Goal: Communication & Community: Ask a question

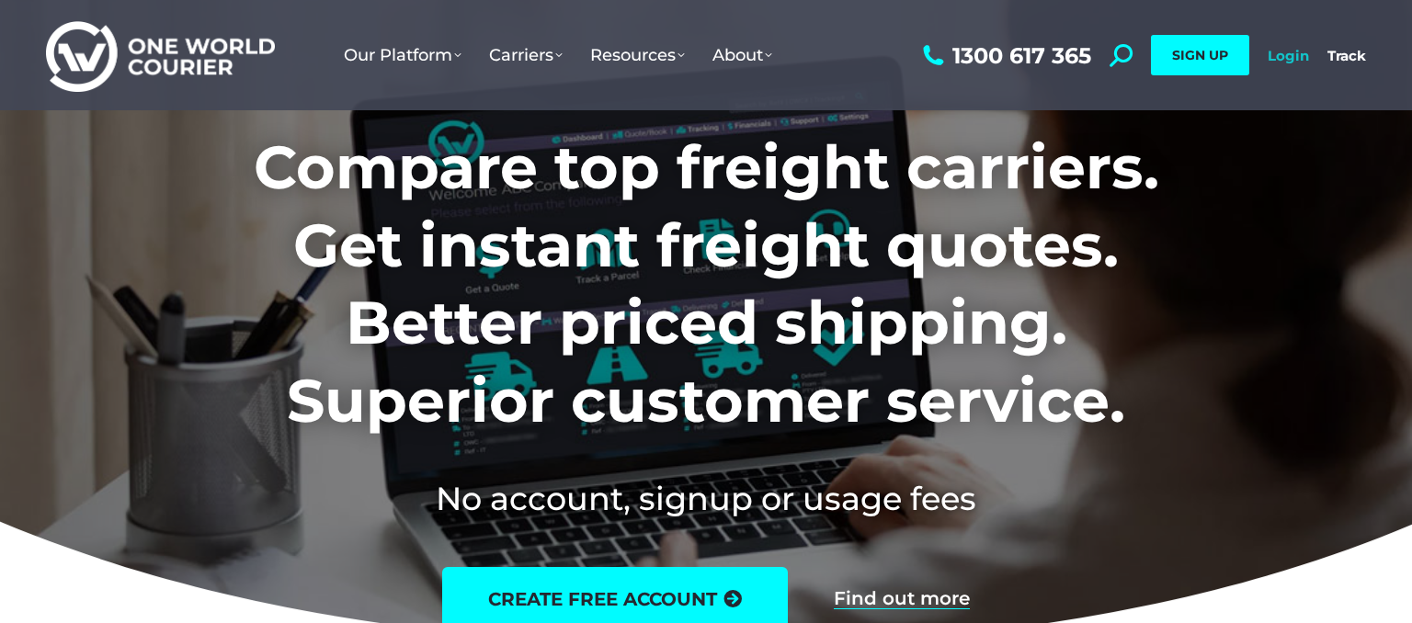
click at [1302, 56] on link "Login" at bounding box center [1288, 55] width 41 height 17
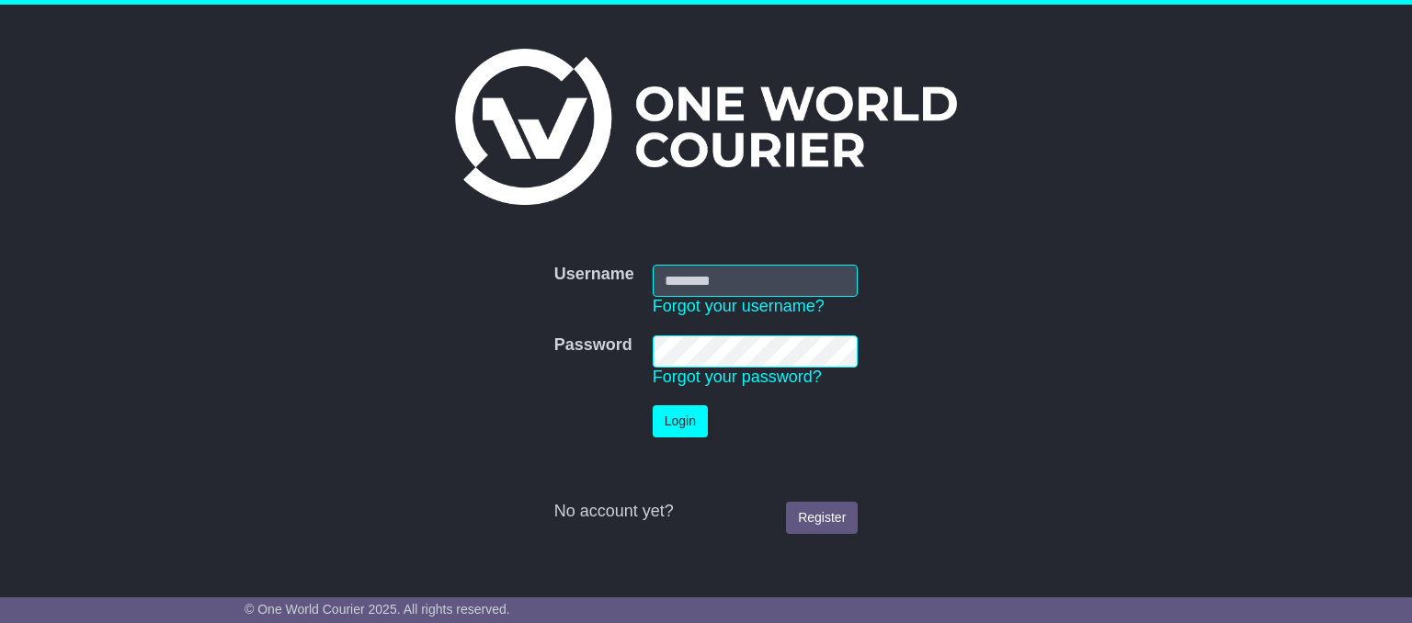
click at [718, 273] on input "Username" at bounding box center [756, 281] width 206 height 32
type input "**********"
click at [679, 426] on button "Login" at bounding box center [680, 421] width 55 height 32
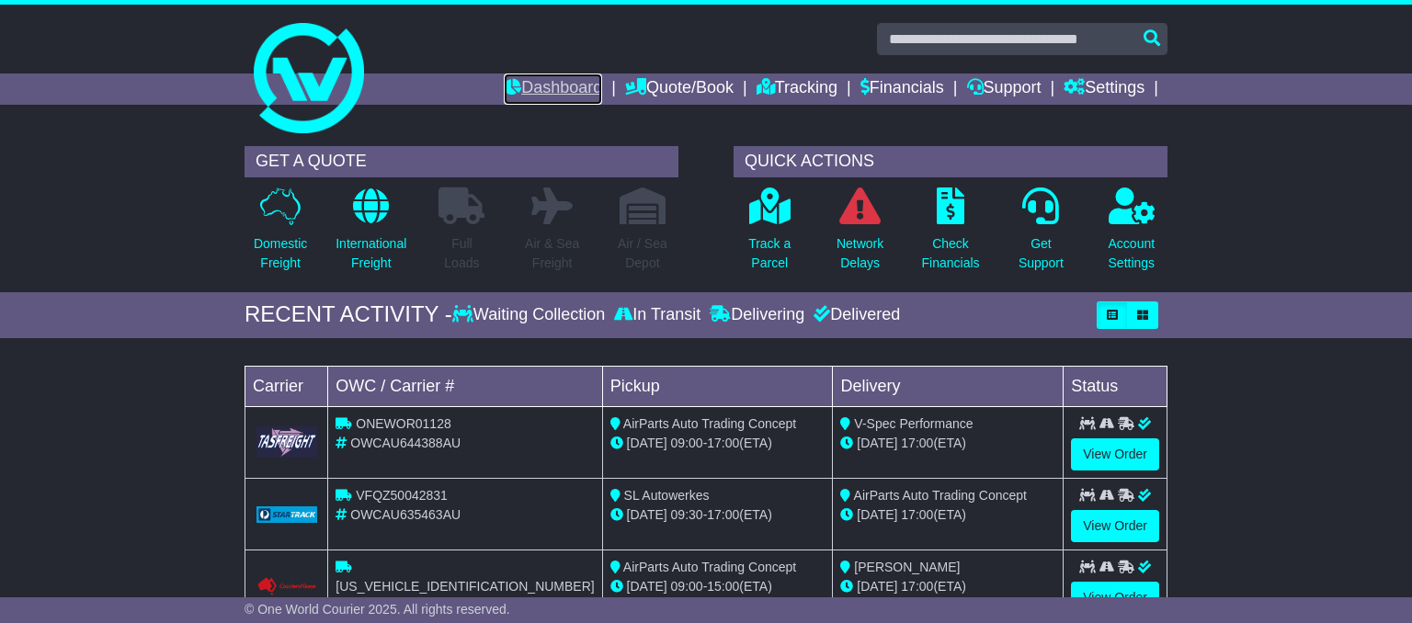
click at [577, 86] on link "Dashboard" at bounding box center [553, 89] width 98 height 31
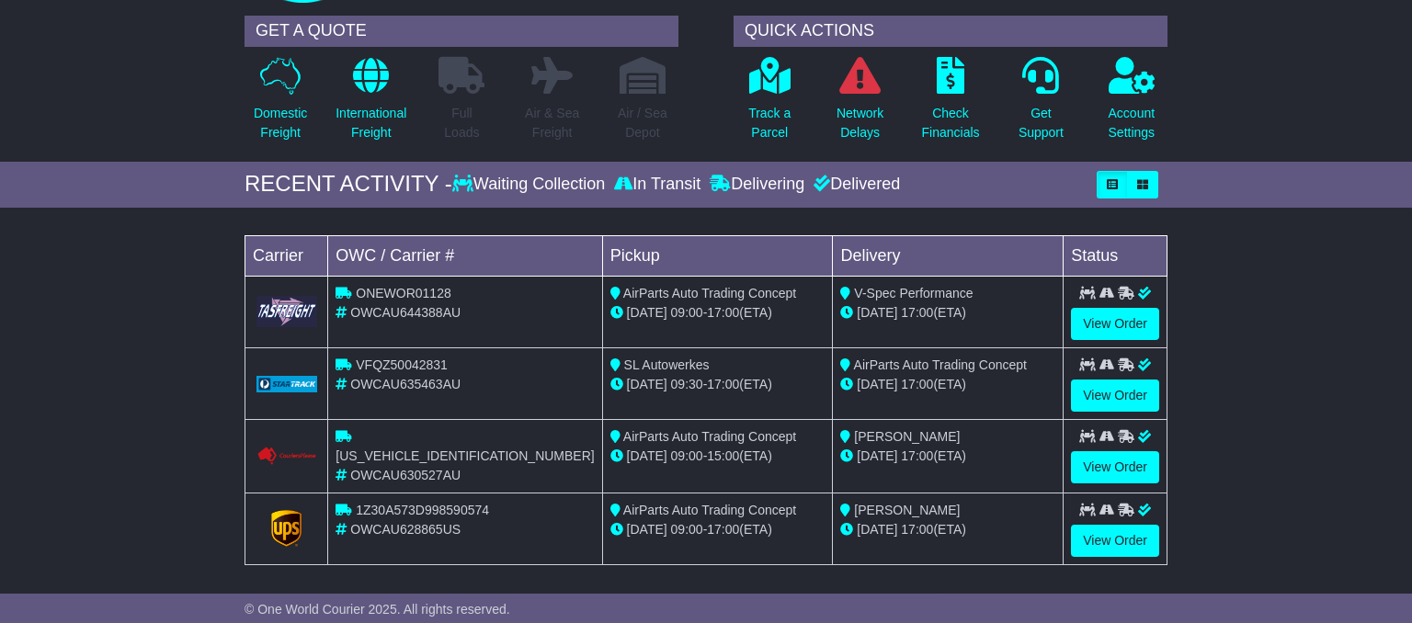
scroll to position [194, 0]
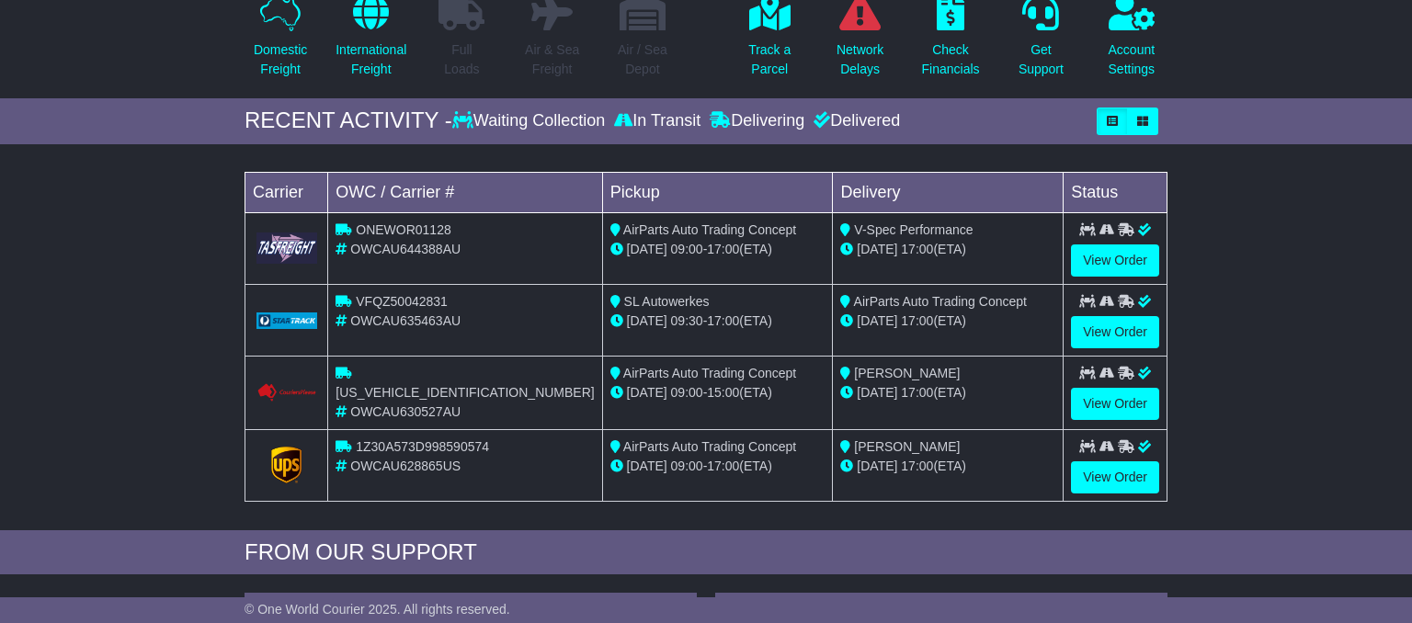
click at [960, 227] on span "V-Spec Performance" at bounding box center [913, 230] width 119 height 15
click at [1088, 259] on link "View Order" at bounding box center [1115, 261] width 88 height 32
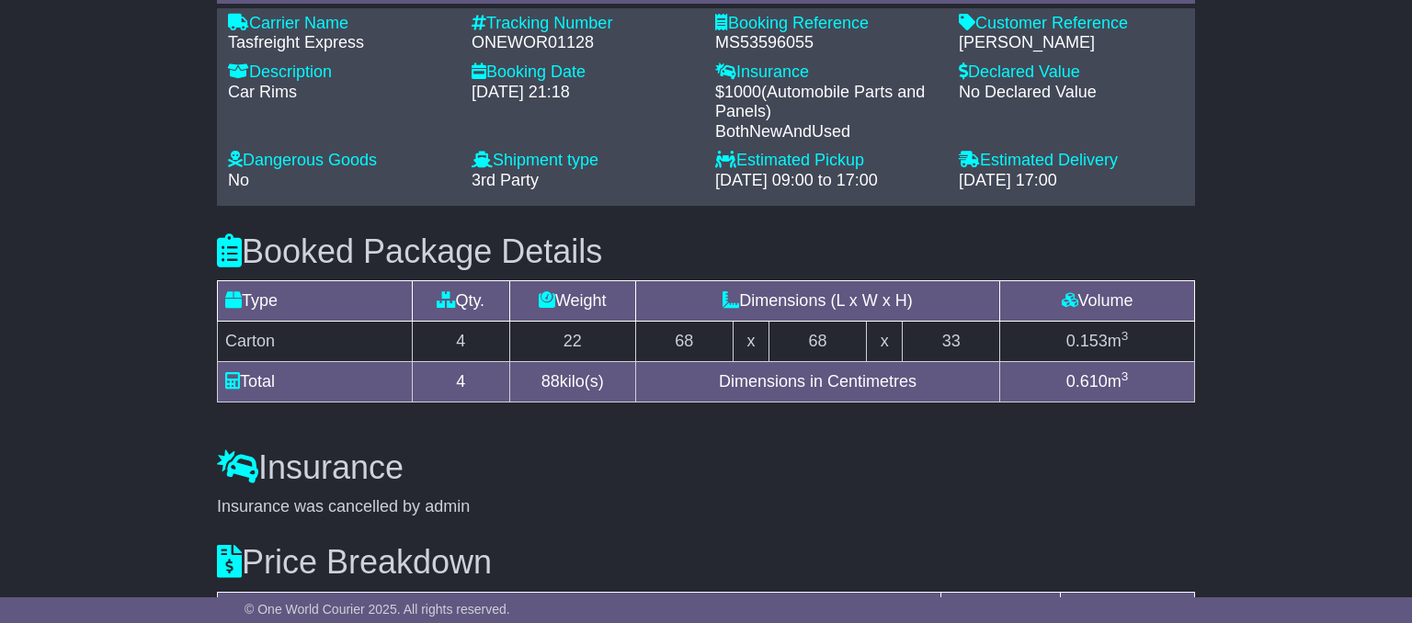
scroll to position [1655, 0]
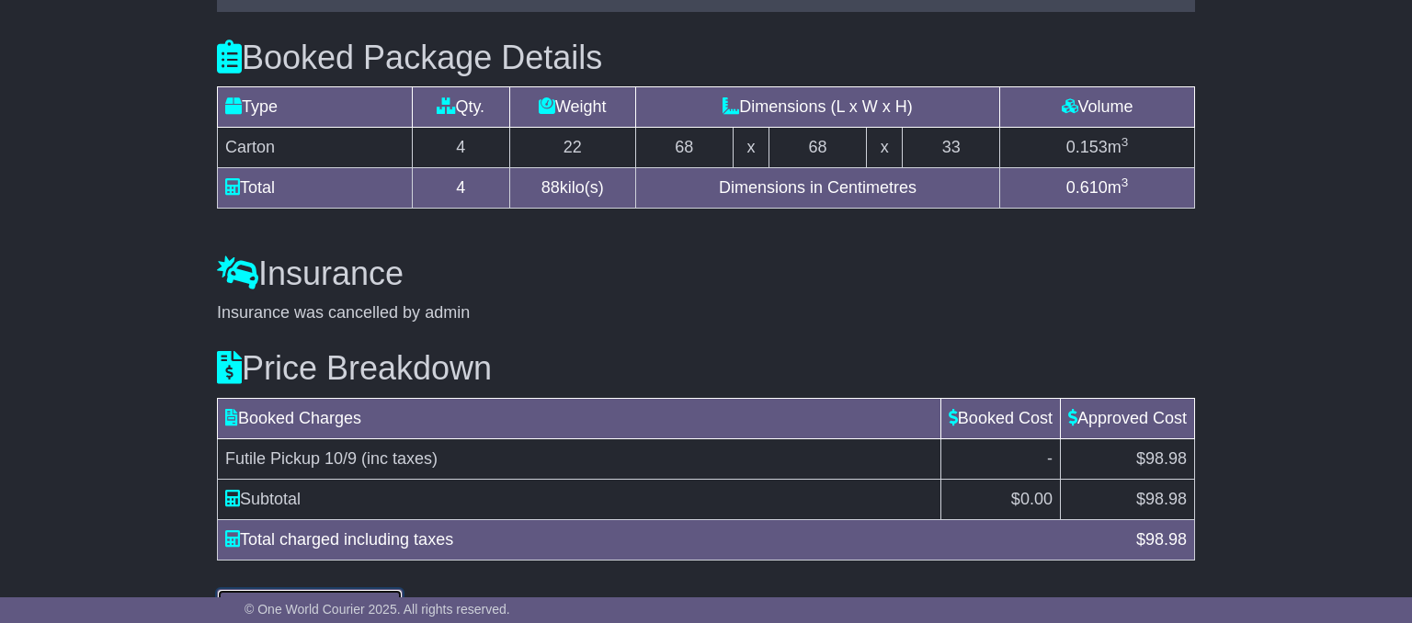
click at [353, 589] on button "Understand Price Difference" at bounding box center [310, 605] width 186 height 32
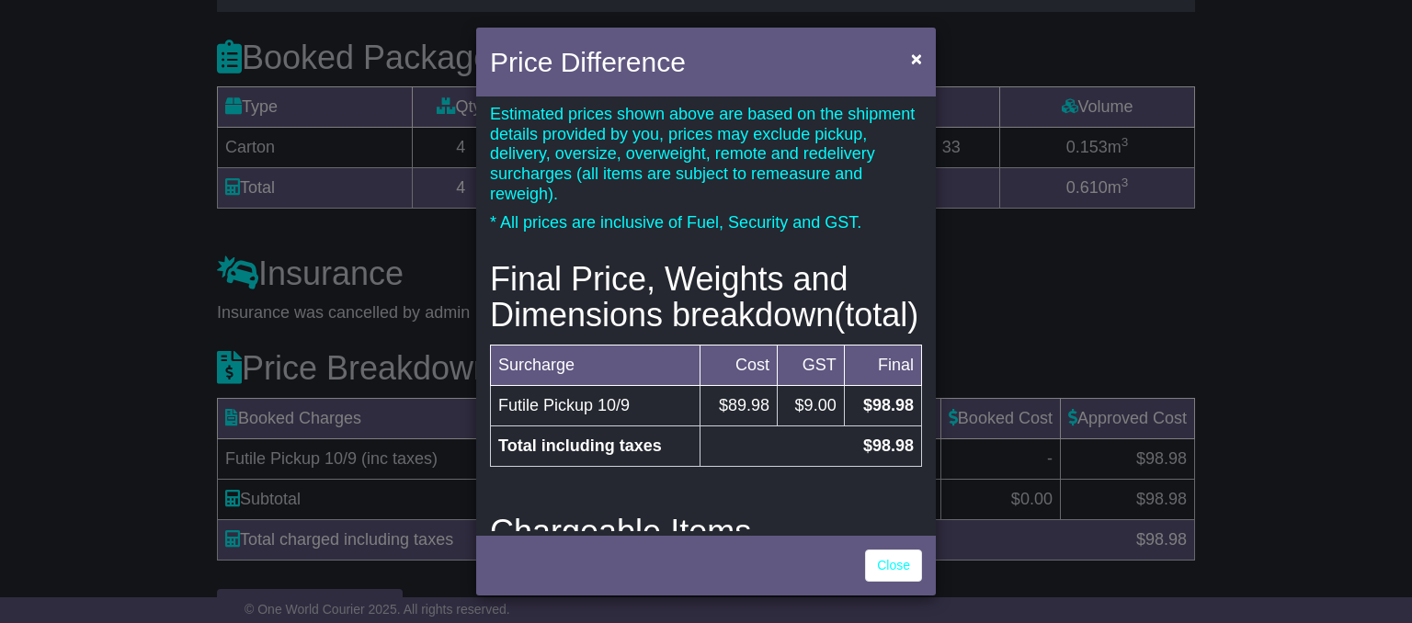
scroll to position [463, 0]
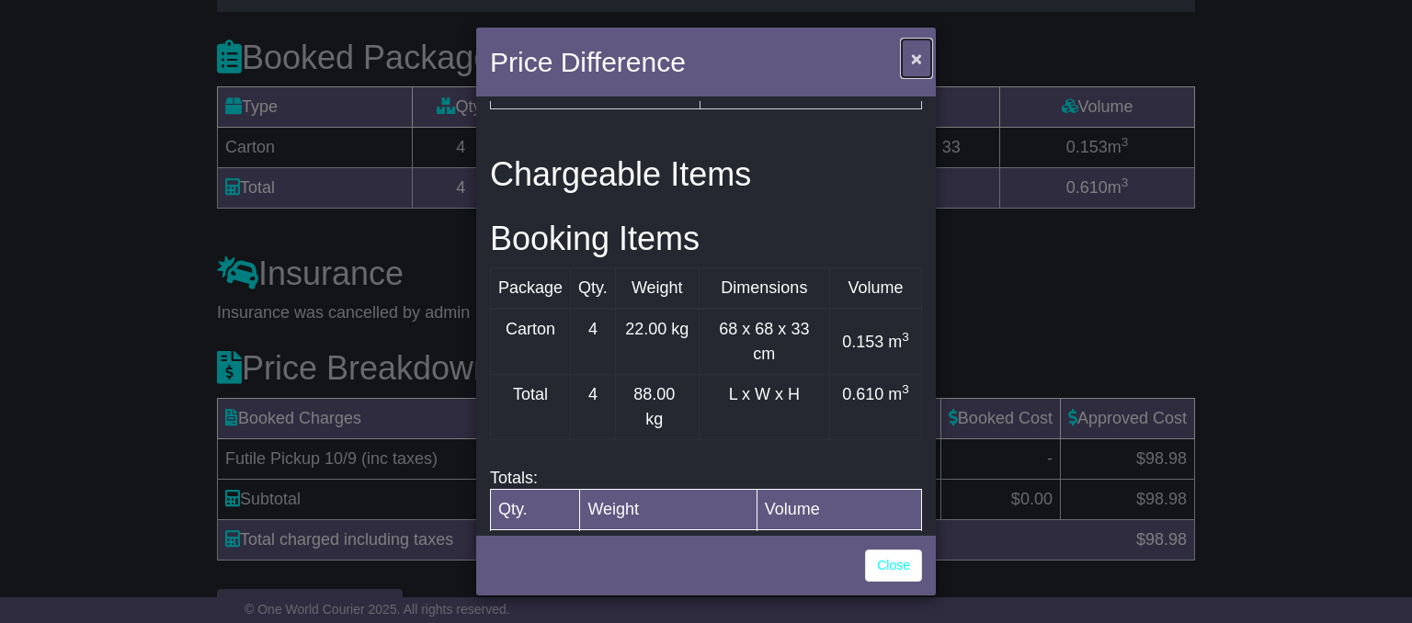
click at [912, 64] on span "×" at bounding box center [916, 58] width 11 height 21
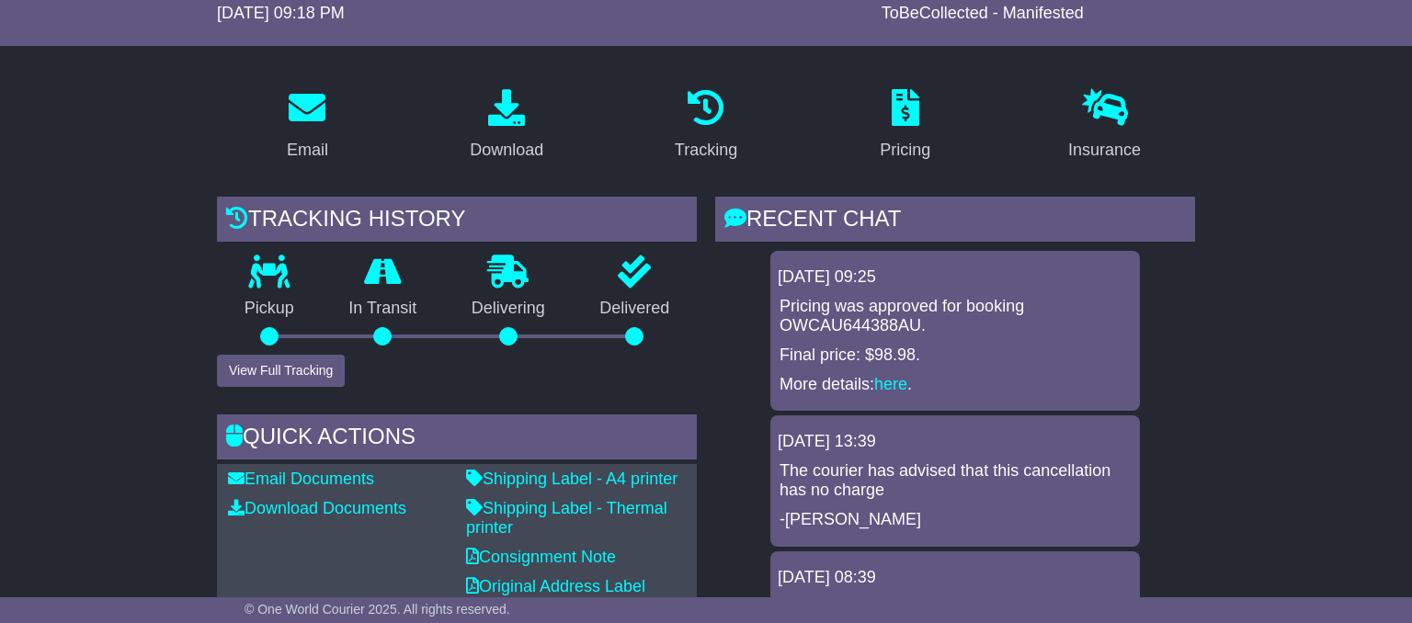
scroll to position [102, 0]
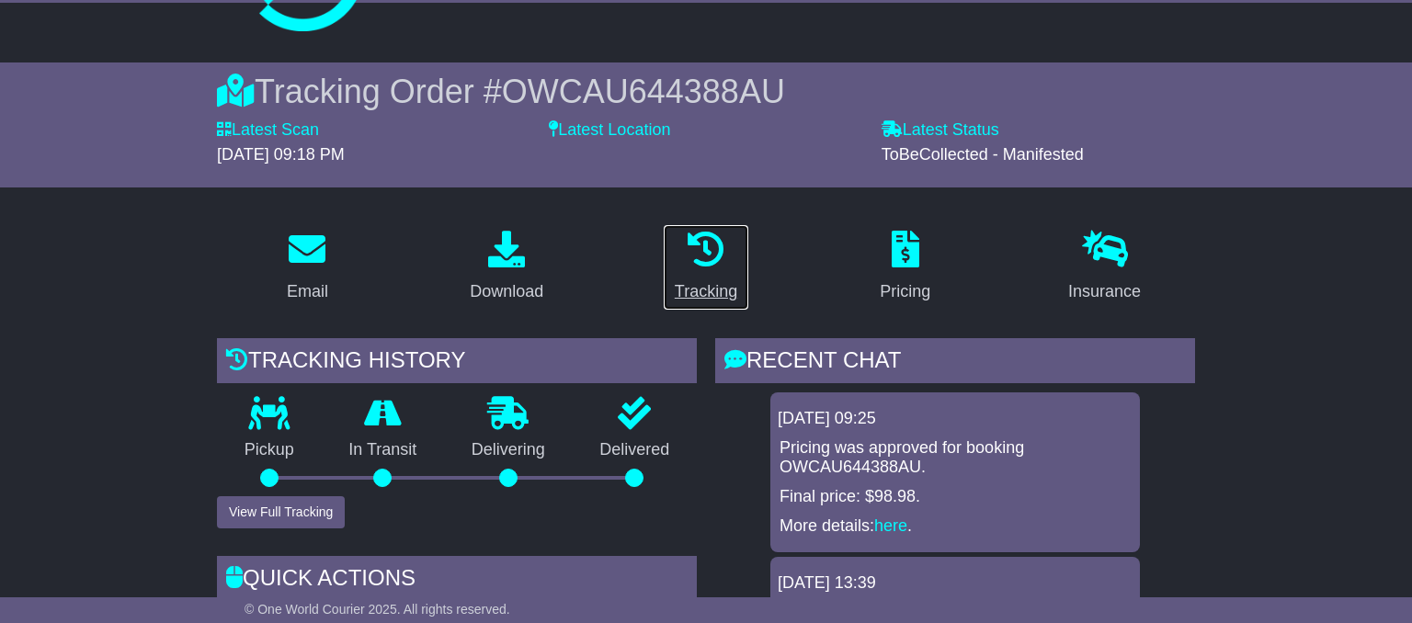
click at [714, 238] on icon at bounding box center [706, 249] width 37 height 37
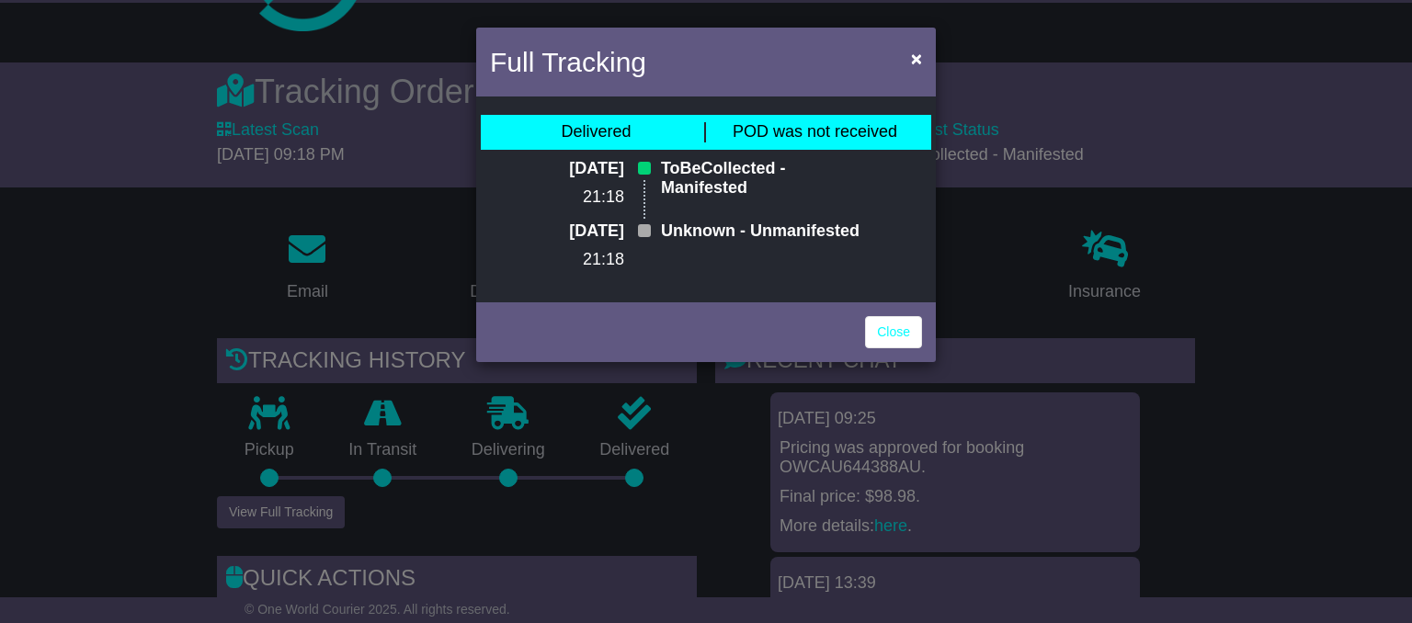
click at [800, 170] on p "ToBeCollected - Manifested" at bounding box center [760, 179] width 199 height 40
click at [794, 242] on p "Unknown - Unmanifested" at bounding box center [760, 232] width 199 height 20
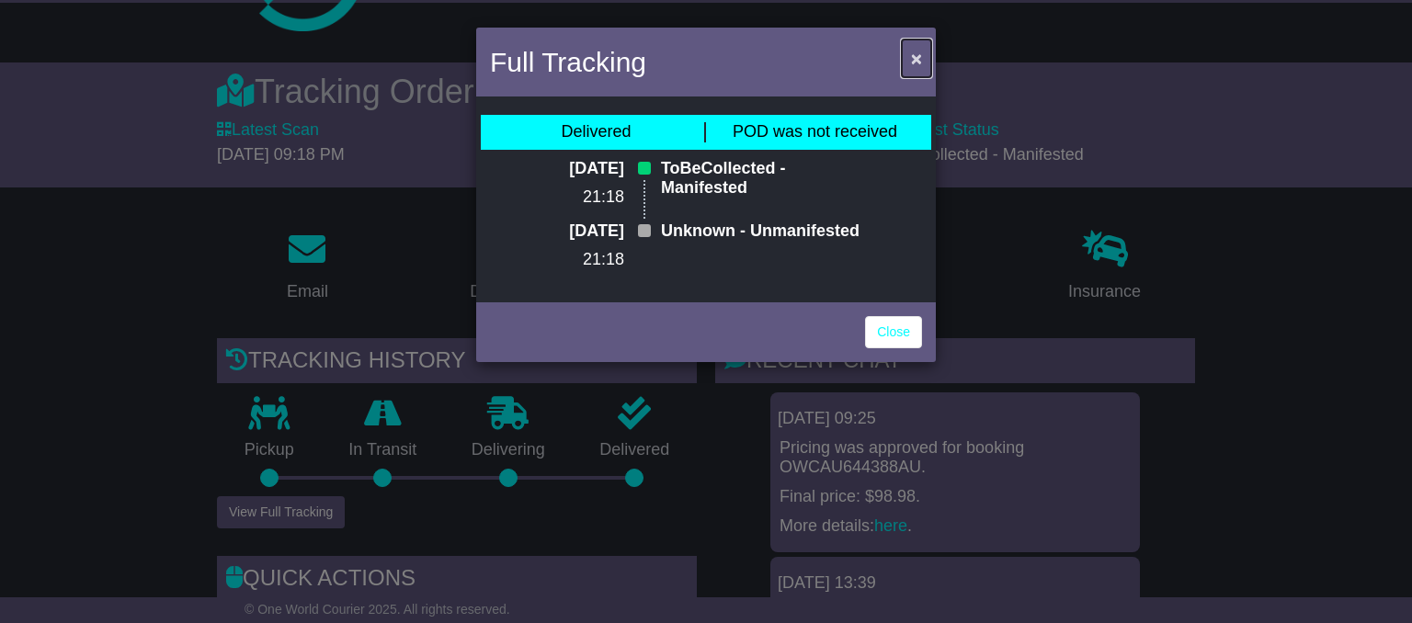
click at [916, 55] on span "×" at bounding box center [916, 58] width 11 height 21
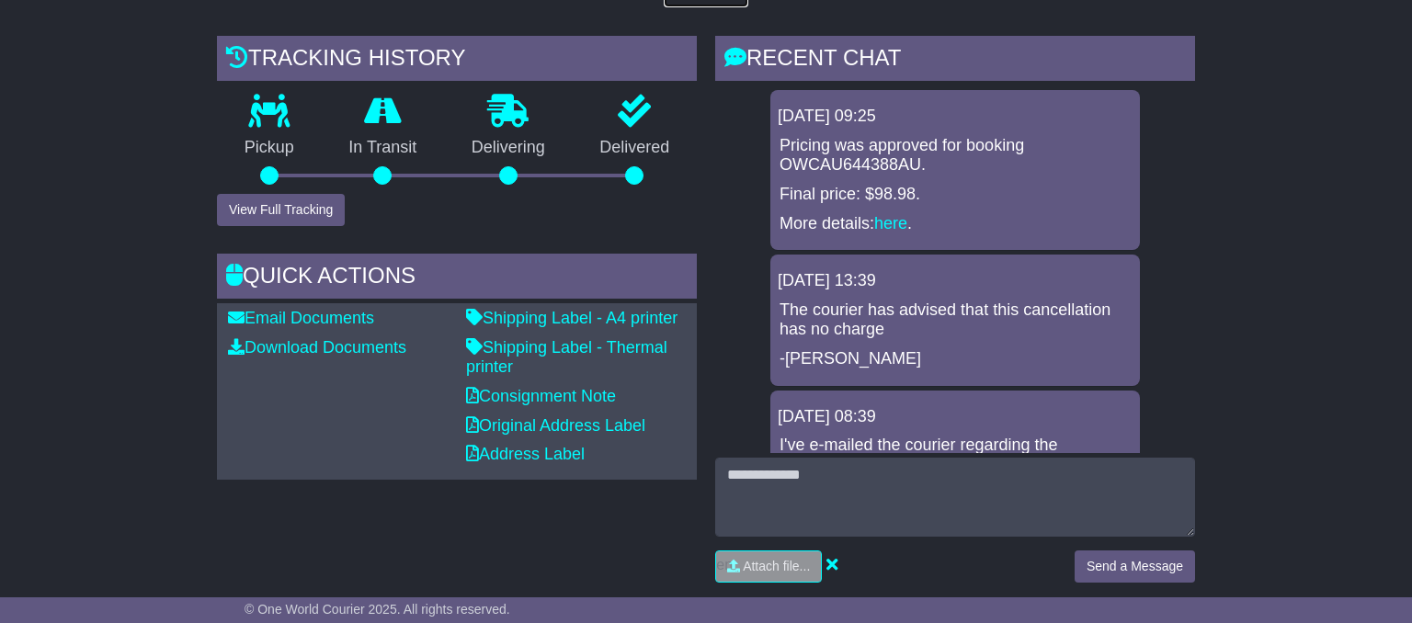
scroll to position [388, 0]
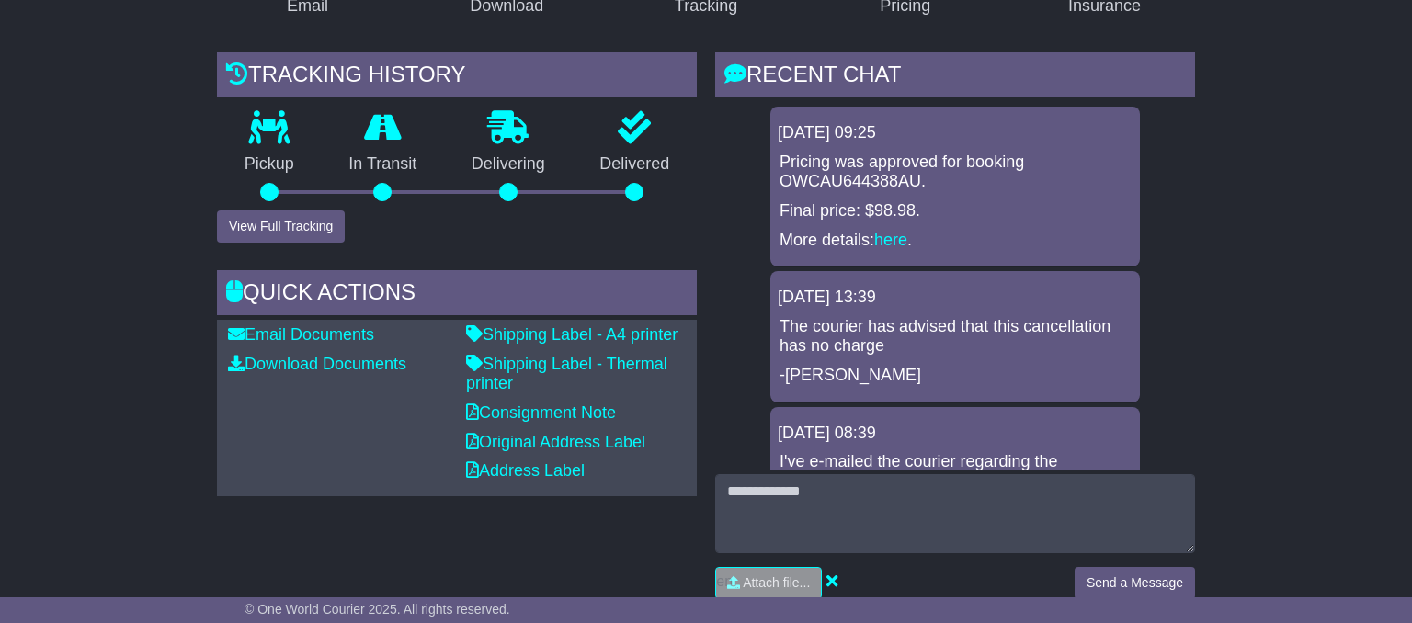
click at [906, 161] on p "Pricing was approved for booking OWCAU644388AU." at bounding box center [955, 173] width 351 height 40
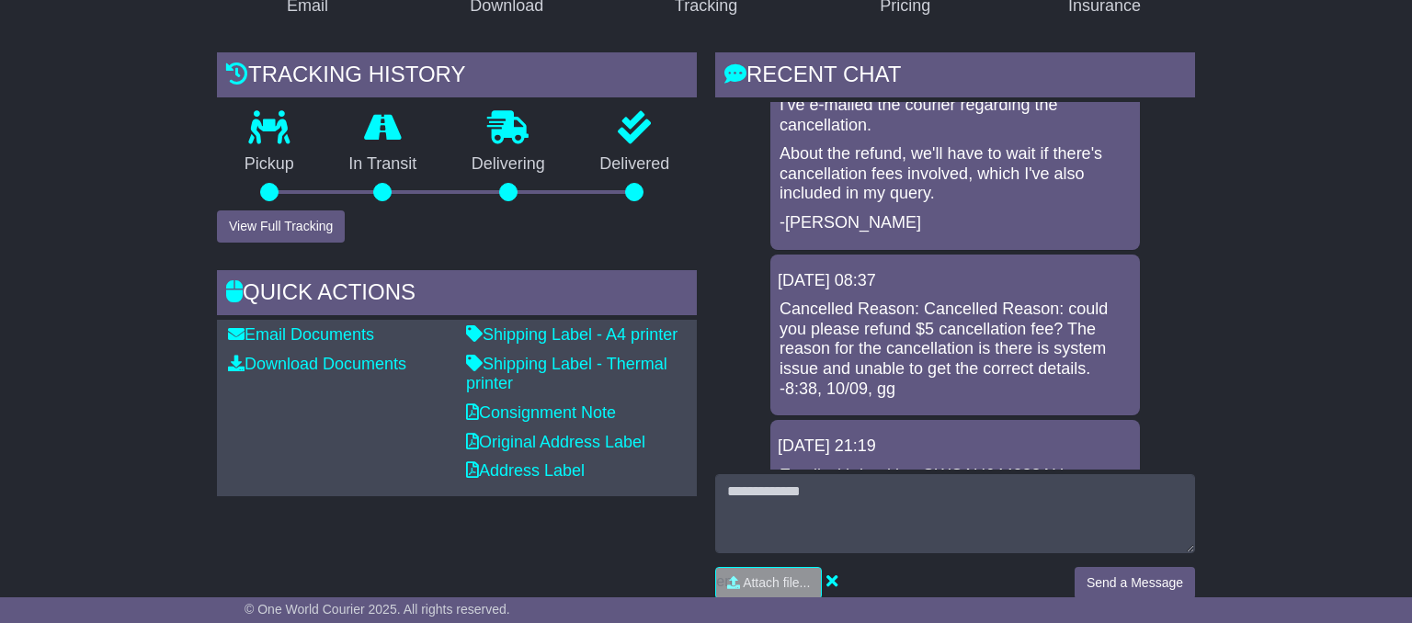
scroll to position [442, 0]
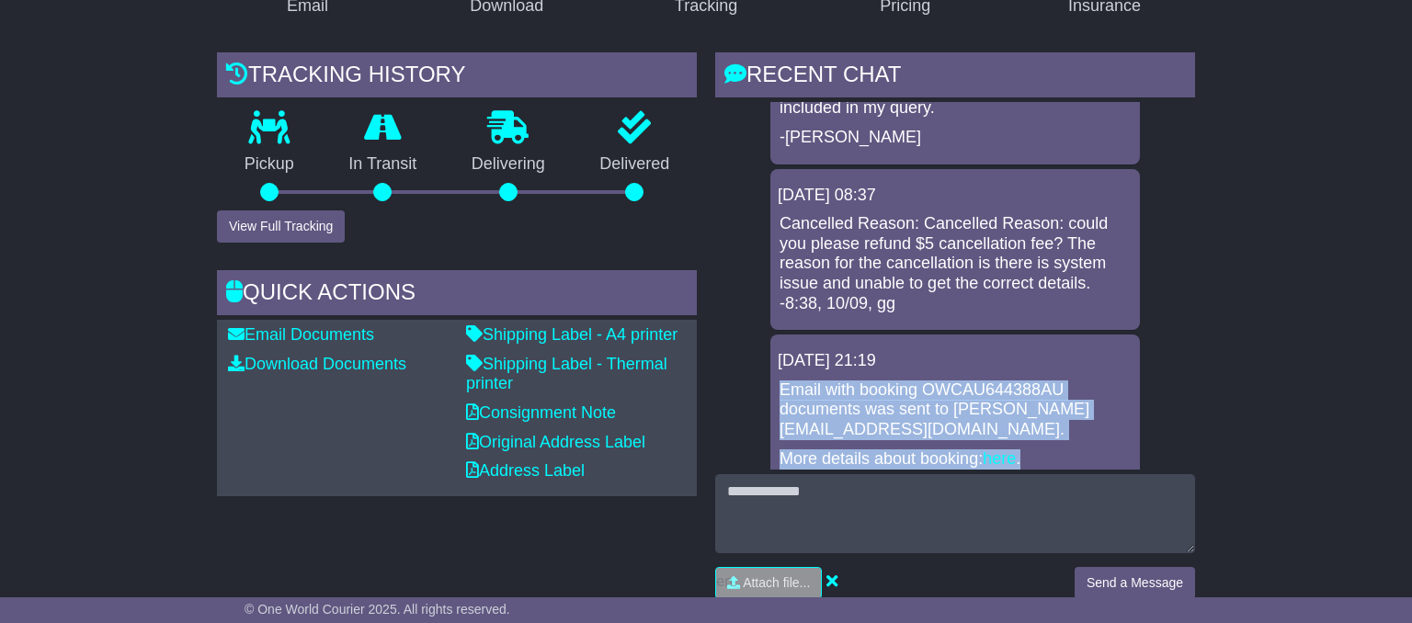
drag, startPoint x: 781, startPoint y: 365, endPoint x: 1007, endPoint y: 322, distance: 230.3
click at [1099, 454] on div "09 Sep 2025 21:19 Email with booking OWCAU644388AU documents was sent to eddie@…" at bounding box center [956, 410] width 370 height 151
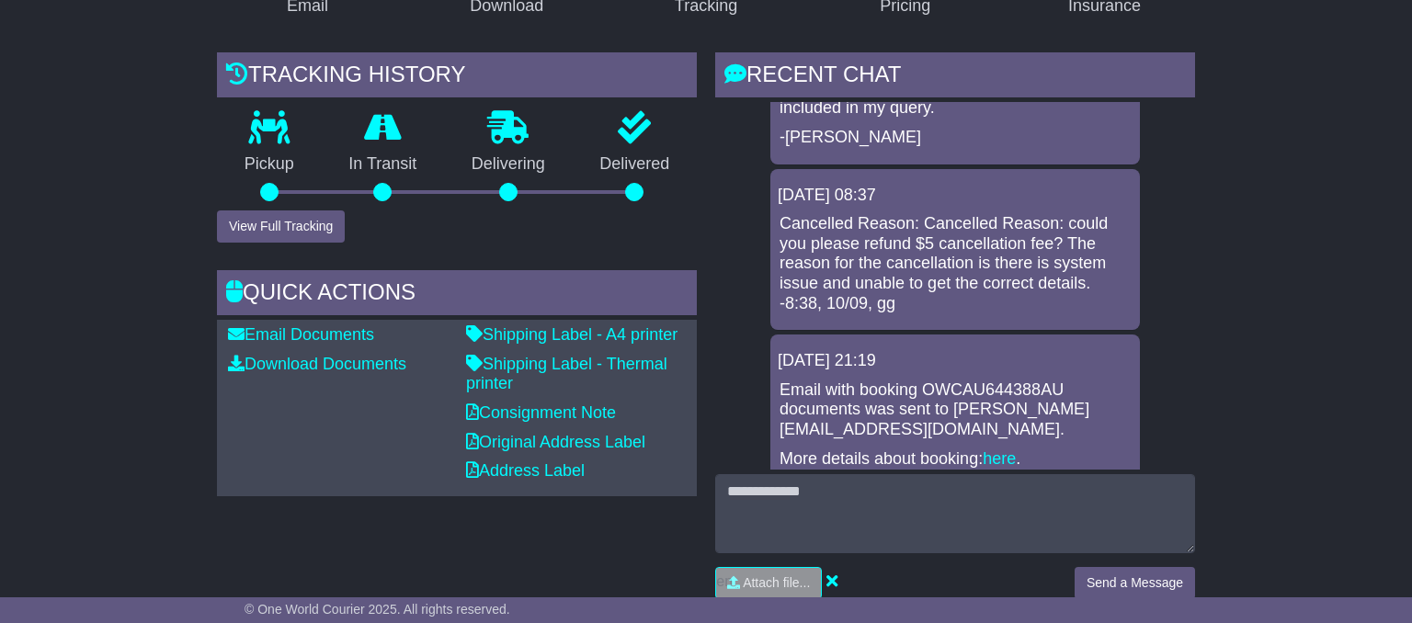
click at [851, 210] on div "10 Sep 2025 08:37 Cancelled Reason: Cancelled Reason: could you please refund $…" at bounding box center [956, 250] width 370 height 162
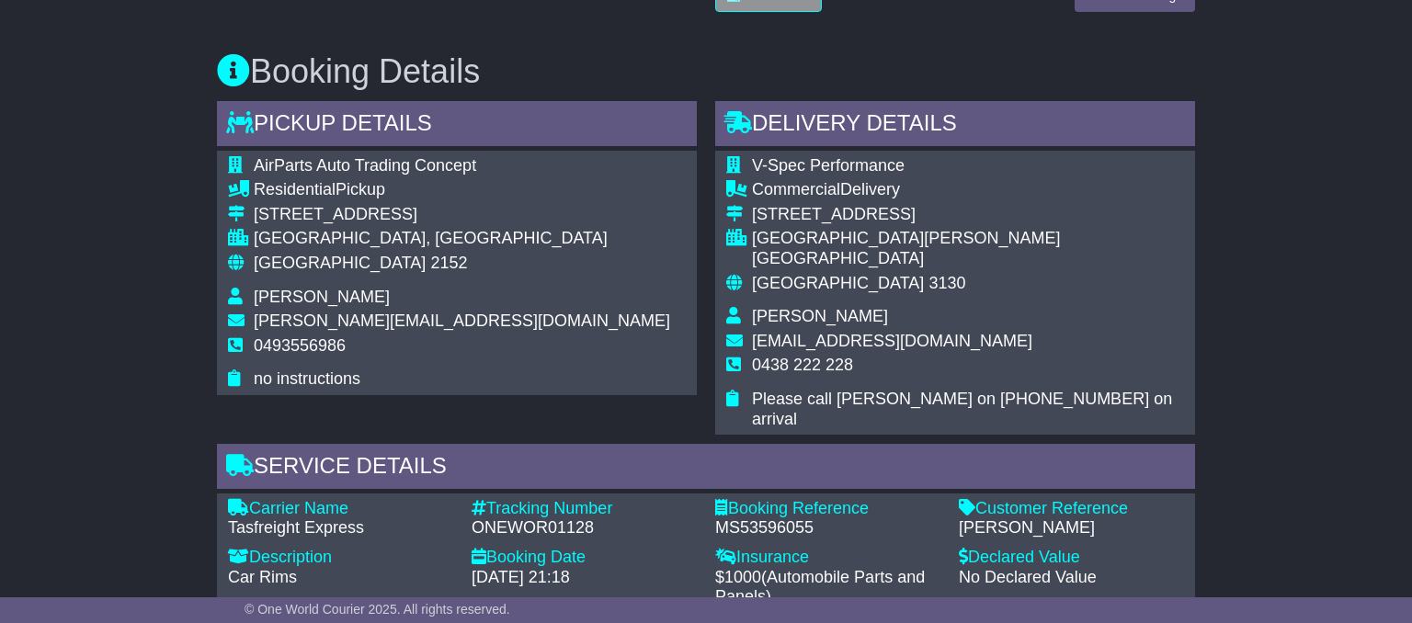
scroll to position [684, 0]
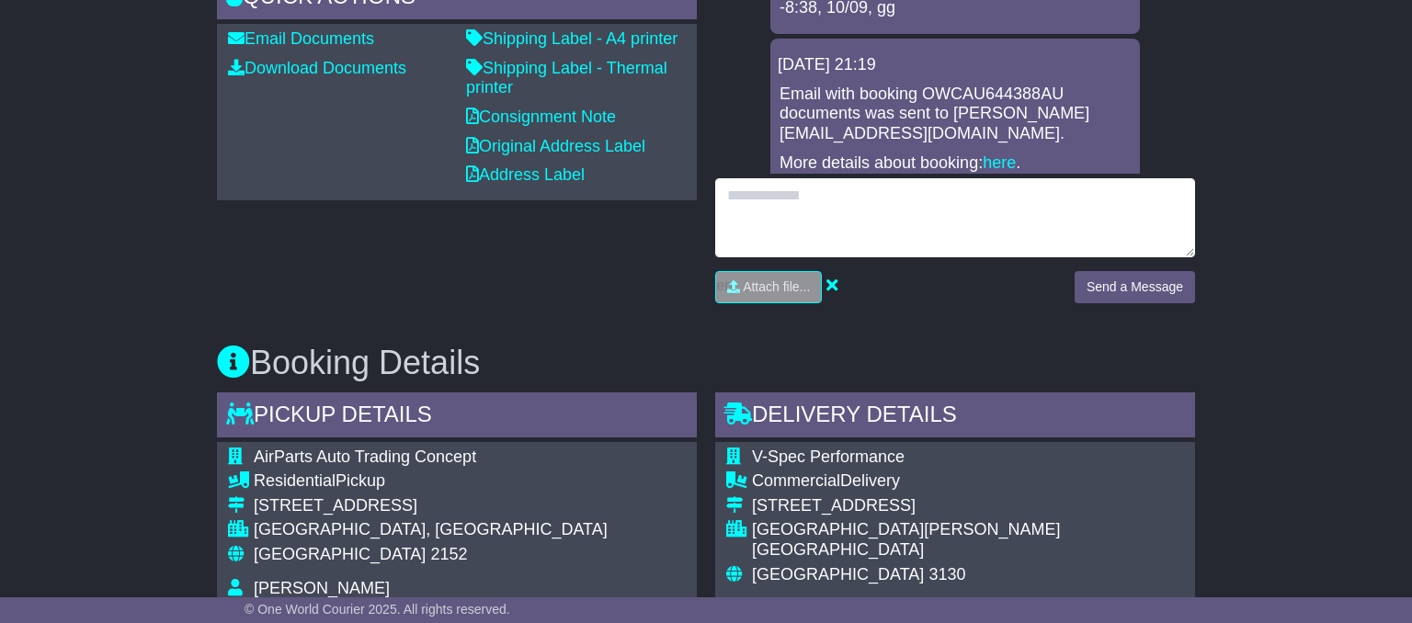
click at [848, 203] on textarea at bounding box center [955, 217] width 480 height 79
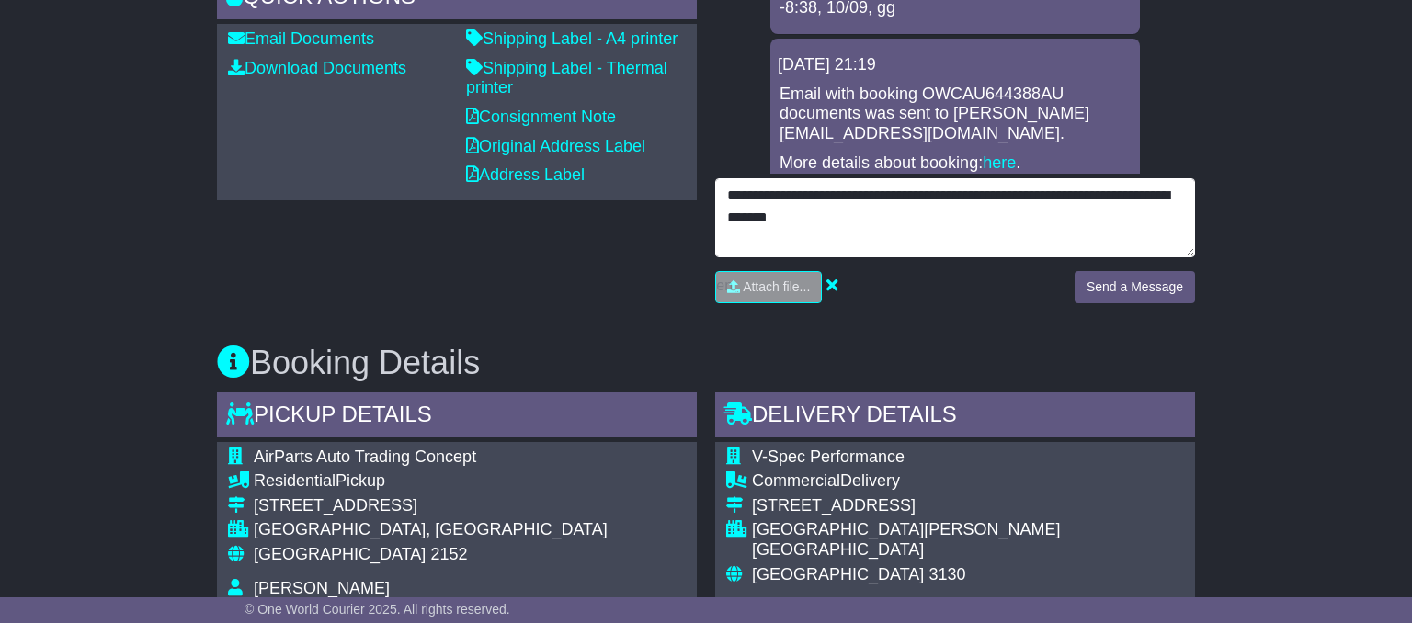
type textarea "**********"
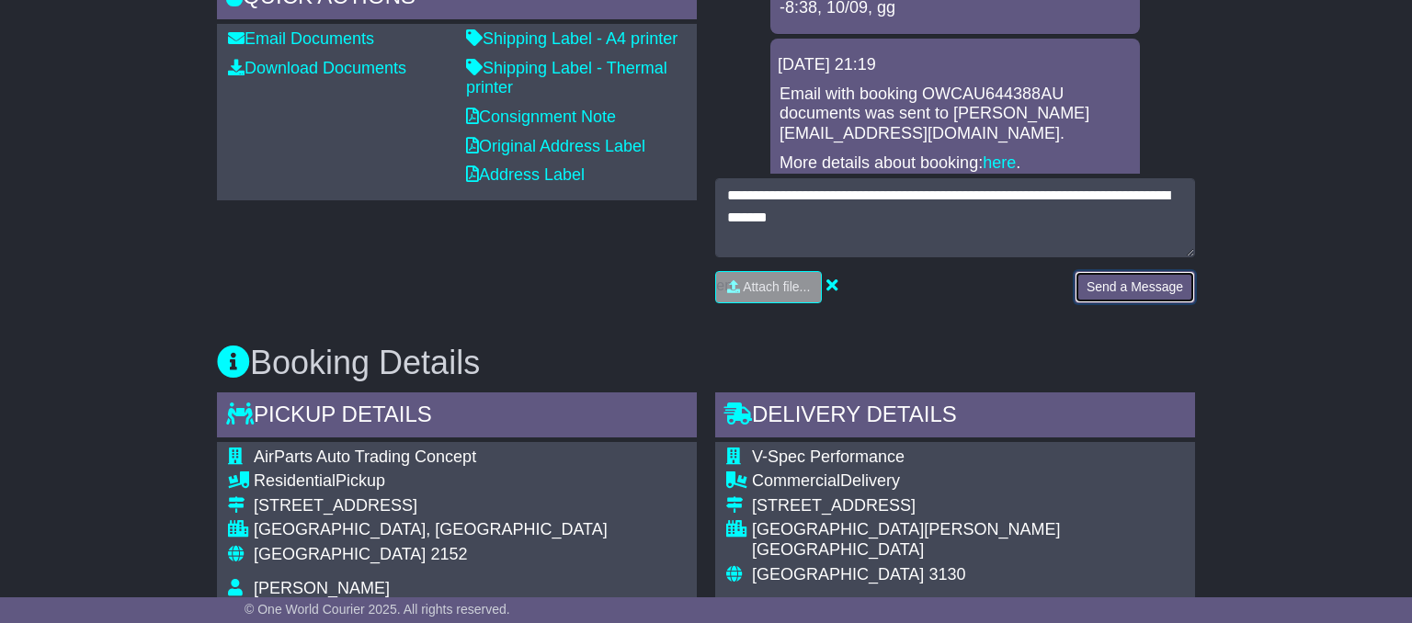
click at [1156, 291] on button "Send a Message" at bounding box center [1135, 287] width 120 height 32
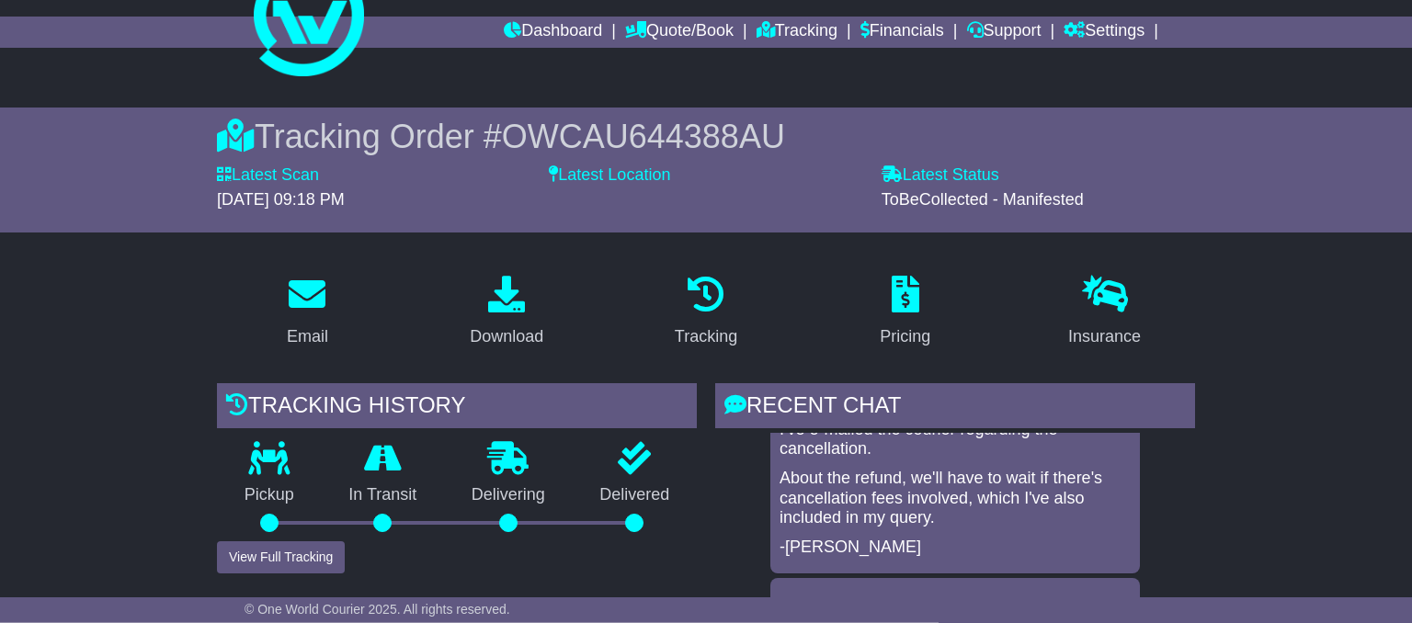
scroll to position [0, 0]
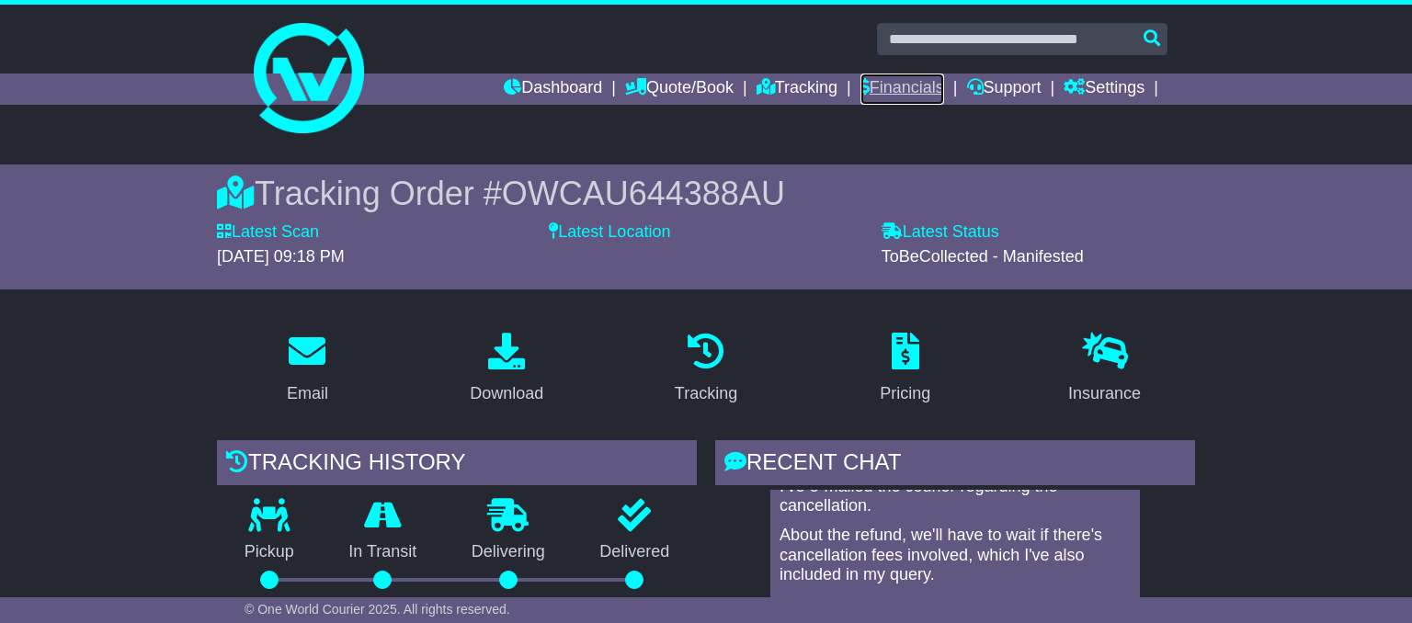
click at [909, 89] on link "Financials" at bounding box center [903, 89] width 84 height 31
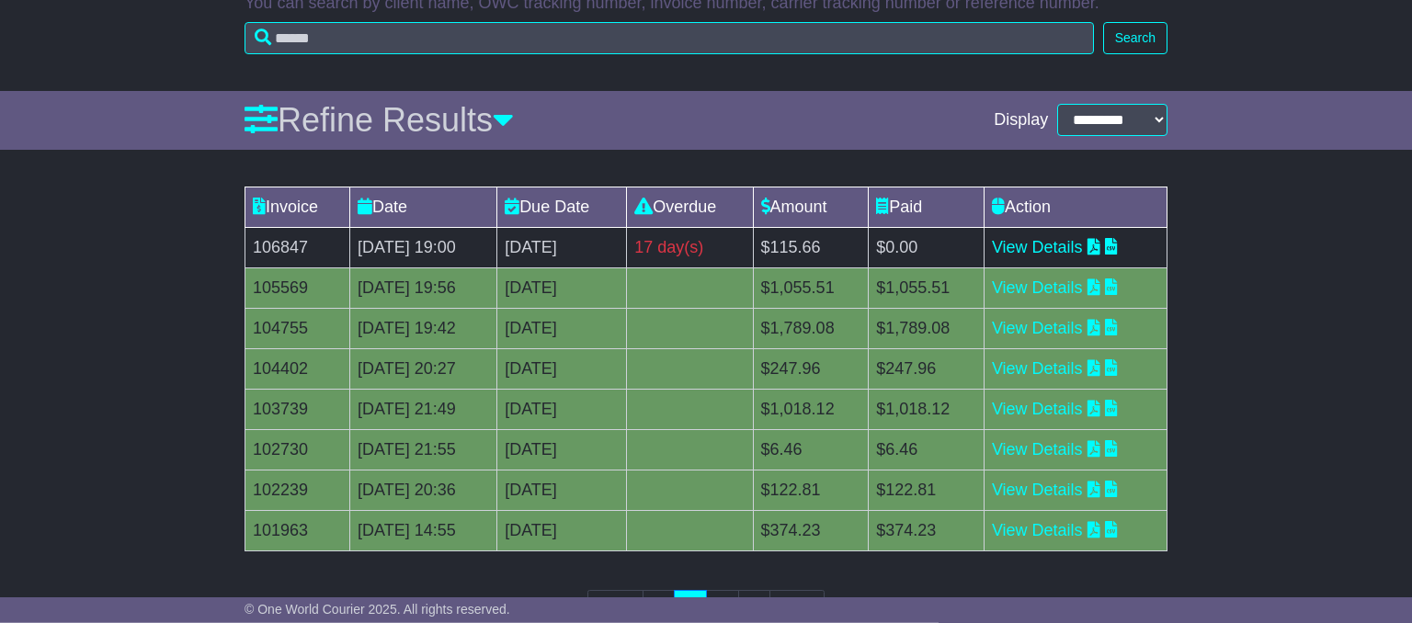
scroll to position [194, 0]
click at [1101, 247] on icon at bounding box center [1094, 245] width 13 height 17
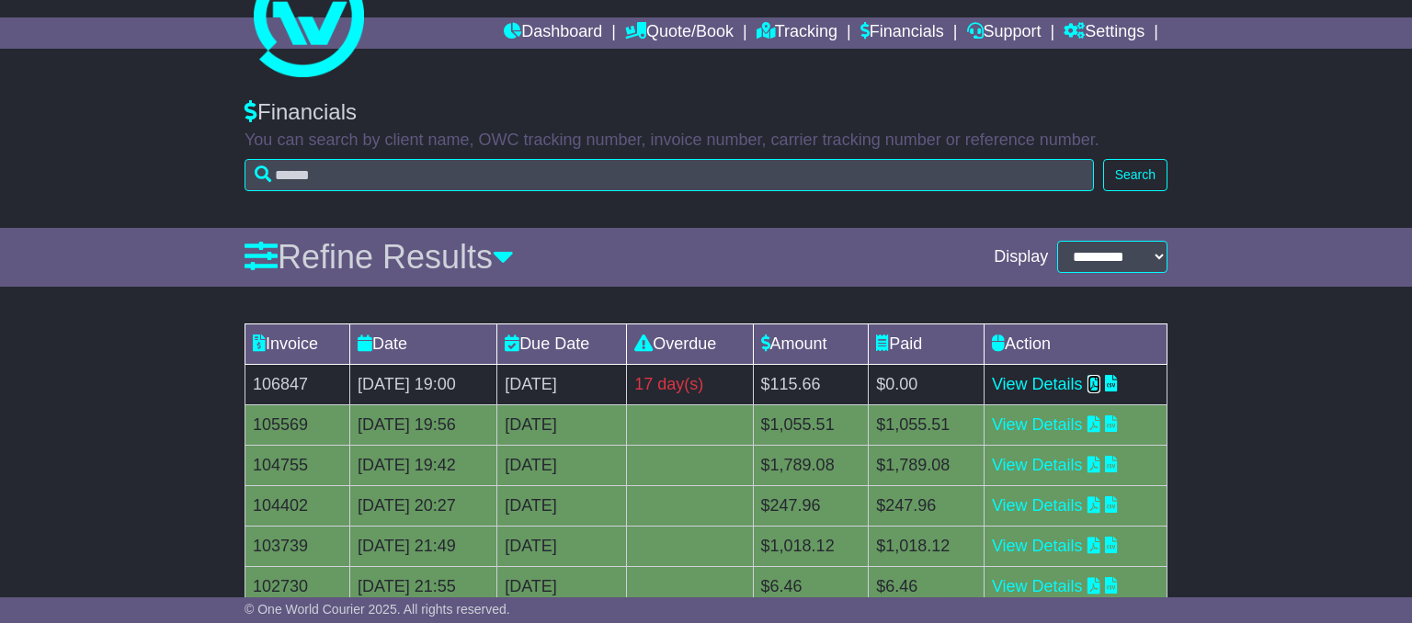
scroll to position [0, 0]
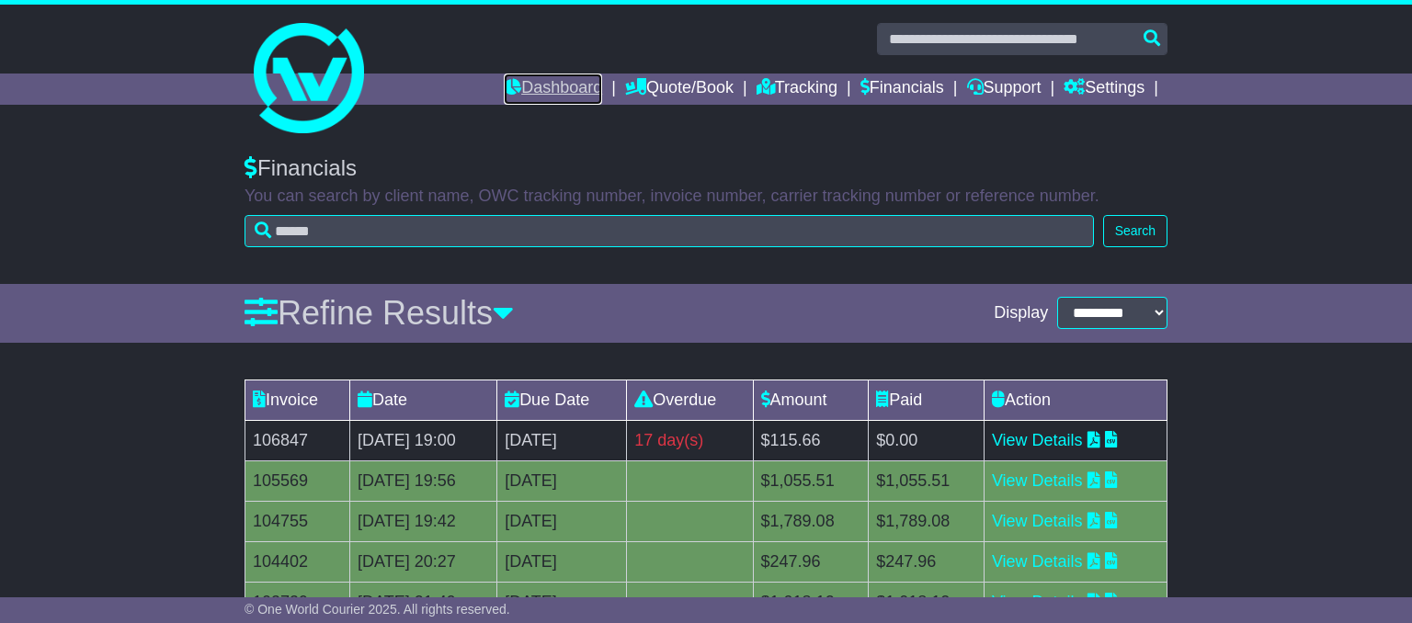
click at [537, 87] on link "Dashboard" at bounding box center [553, 89] width 98 height 31
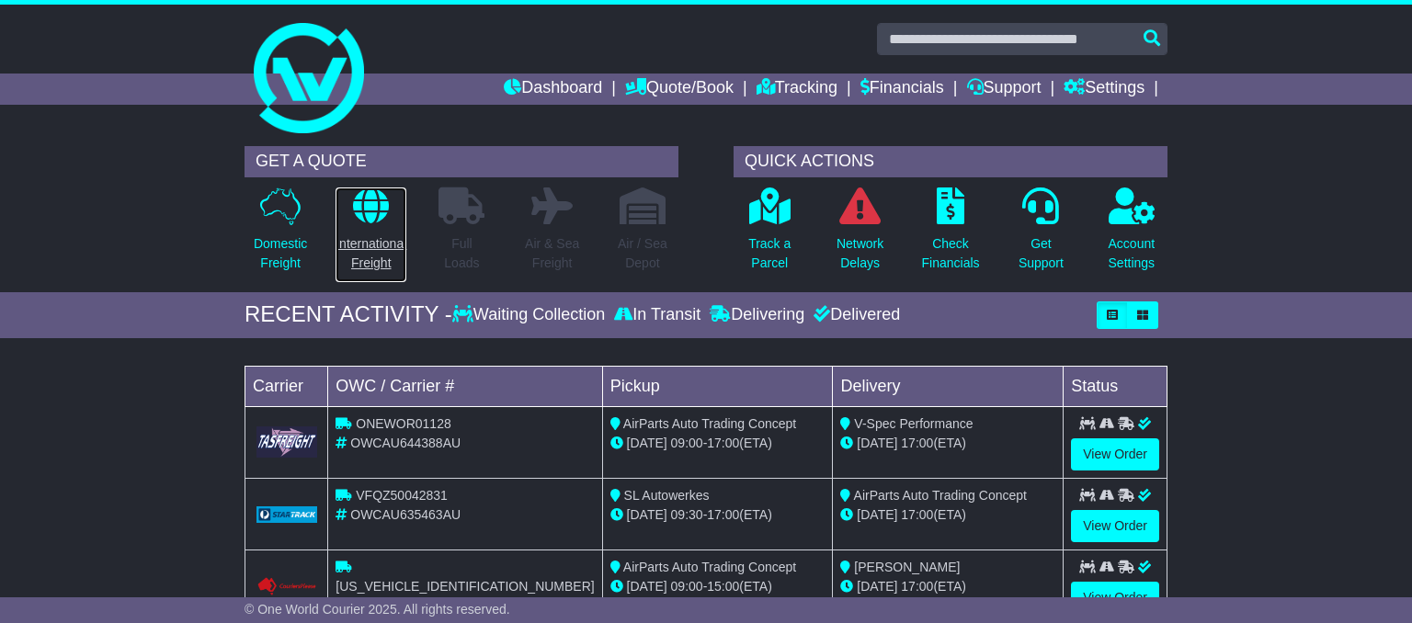
click at [368, 200] on icon at bounding box center [371, 206] width 36 height 37
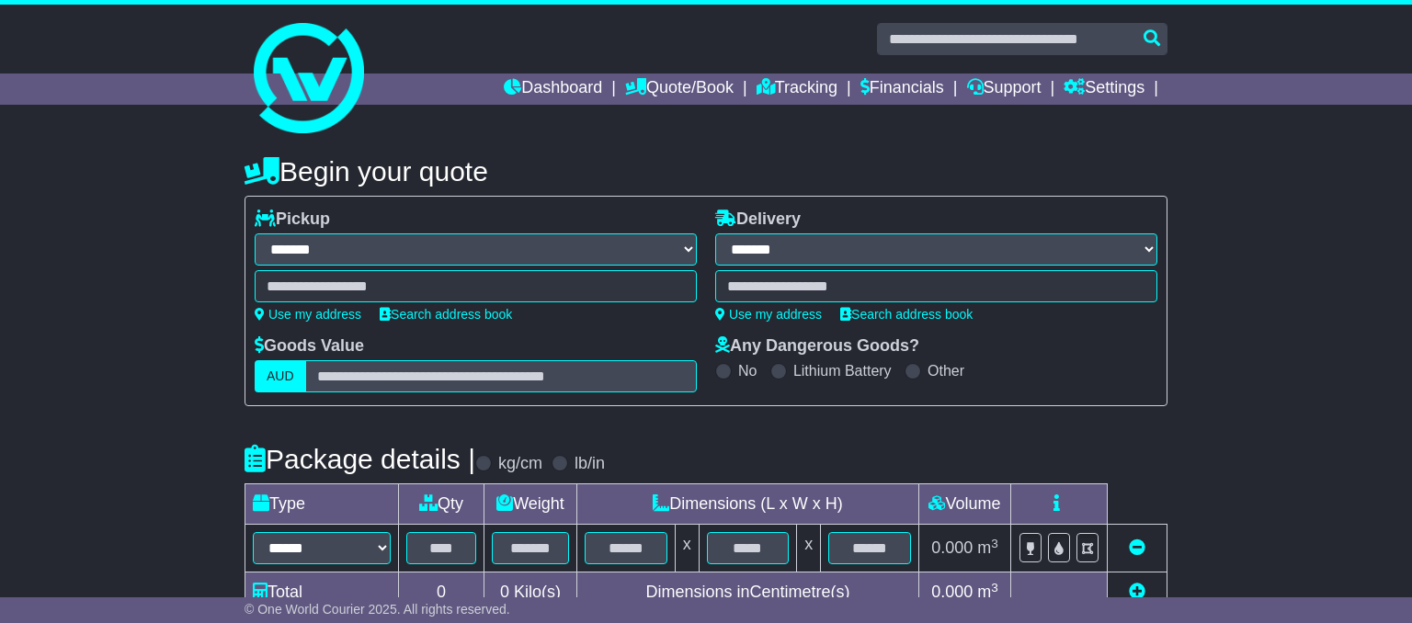
select select "**"
